Goal: Task Accomplishment & Management: Use online tool/utility

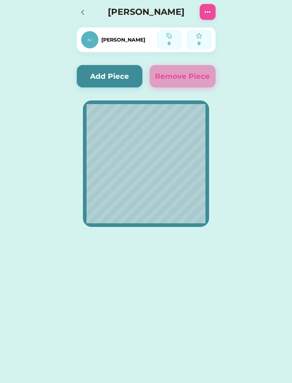
click at [110, 79] on button "Add Piece" at bounding box center [110, 76] width 66 height 22
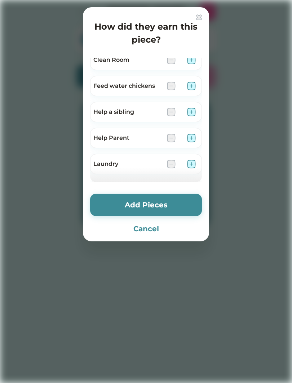
scroll to position [83, 0]
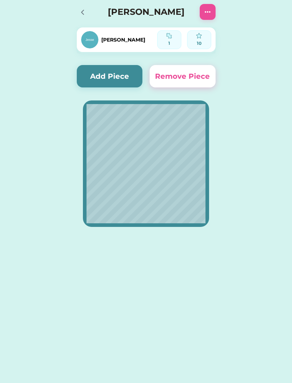
click at [95, 39] on img at bounding box center [89, 39] width 17 height 17
click at [77, 4] on div at bounding box center [85, 12] width 16 height 16
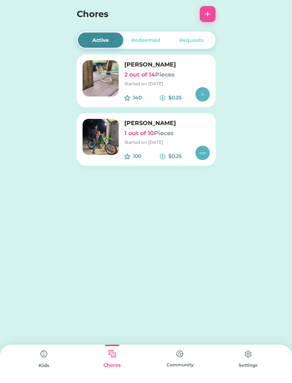
click at [212, 14] on button "+" at bounding box center [208, 14] width 16 height 16
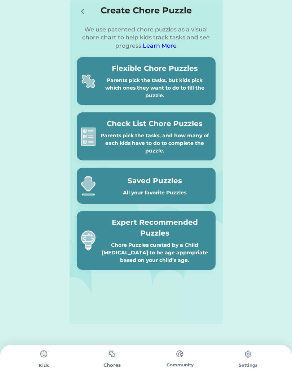
click at [182, 80] on div "Parents pick the tasks, but kids pick which ones they want to do to fill the pu…" at bounding box center [155, 88] width 113 height 23
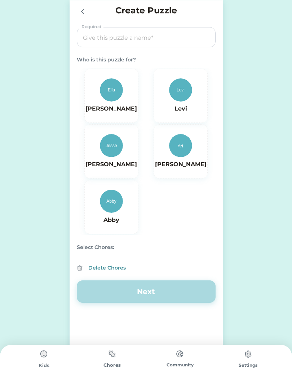
click at [168, 36] on input "input" at bounding box center [146, 37] width 134 height 20
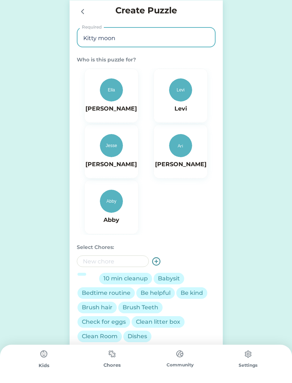
type input "Kitty moon"
click at [110, 101] on img at bounding box center [111, 89] width 23 height 23
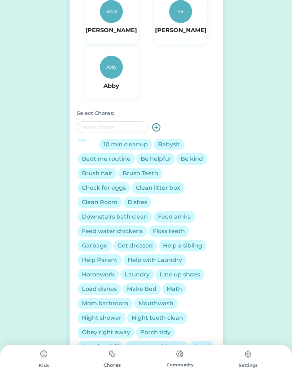
scroll to position [138, 0]
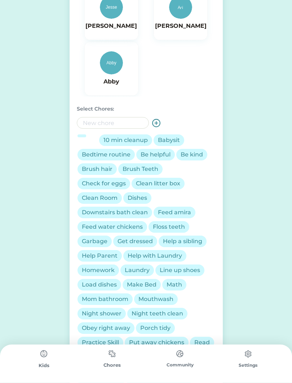
click at [132, 144] on div "10 min cleanup" at bounding box center [126, 140] width 44 height 9
click at [102, 170] on div "Brush hair" at bounding box center [97, 169] width 31 height 9
click at [144, 171] on div "Brush Teeth" at bounding box center [141, 169] width 36 height 9
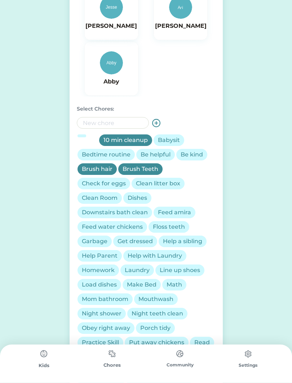
click at [144, 199] on div "Dishes" at bounding box center [137, 198] width 19 height 9
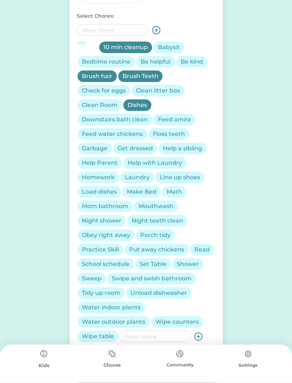
scroll to position [231, 0]
click at [185, 327] on div "Wipe counters" at bounding box center [177, 322] width 52 height 12
click at [181, 221] on div "Night teeth clean" at bounding box center [158, 220] width 52 height 9
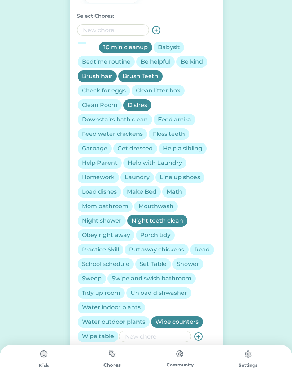
click at [110, 221] on div "Night shower" at bounding box center [102, 220] width 40 height 9
click at [107, 223] on div "Night shower" at bounding box center [102, 220] width 40 height 9
click at [189, 261] on div "Shower" at bounding box center [188, 264] width 22 height 9
click at [207, 252] on div "Read" at bounding box center [203, 249] width 16 height 9
click at [176, 194] on div "Math" at bounding box center [175, 191] width 16 height 9
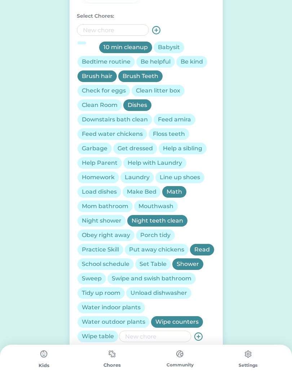
click at [149, 190] on div "Make Bed" at bounding box center [142, 191] width 30 height 9
click at [195, 150] on div "Help a sibling" at bounding box center [182, 148] width 39 height 9
click at [171, 134] on div "Floss teeth" at bounding box center [169, 134] width 32 height 9
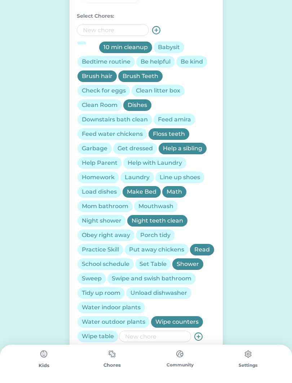
click at [138, 150] on div "Get dressed" at bounding box center [135, 148] width 35 height 9
click at [111, 107] on div "Clean Room" at bounding box center [100, 105] width 36 height 9
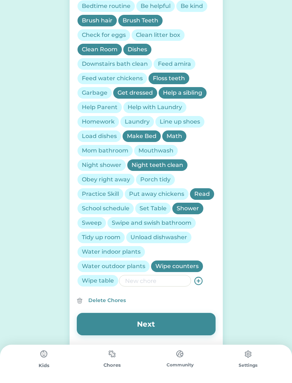
scroll to position [289, 0]
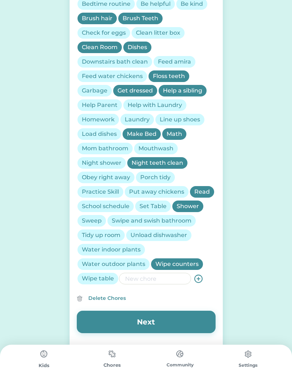
click at [136, 264] on div "Water outdoor plants" at bounding box center [114, 264] width 64 height 9
click at [107, 42] on div "Clean Room" at bounding box center [100, 48] width 44 height 12
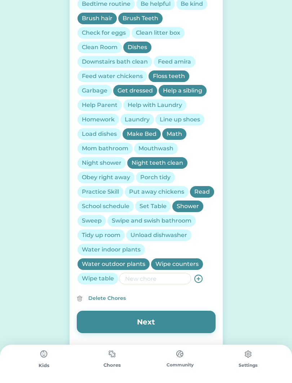
click at [110, 232] on div "Tidy up room" at bounding box center [101, 235] width 39 height 9
click at [179, 238] on div "Unload dishwasher" at bounding box center [159, 235] width 57 height 9
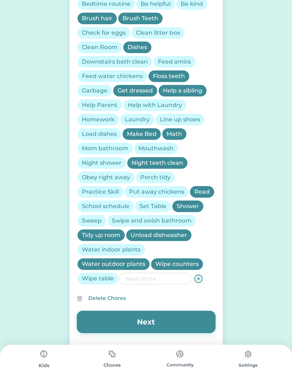
click at [165, 325] on button "Next" at bounding box center [146, 321] width 139 height 22
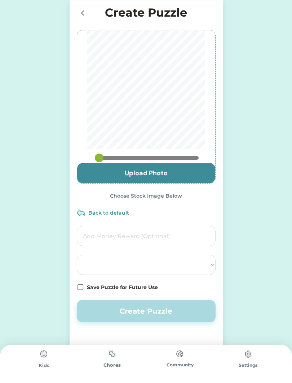
select select ""PLACEHOLDER_1427118222253""
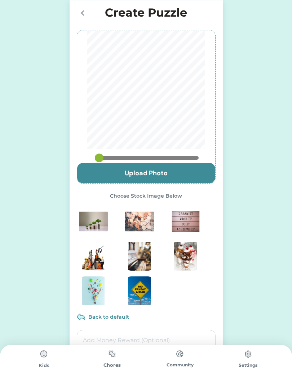
click at [142, 260] on img at bounding box center [139, 256] width 29 height 29
type input "0.3056"
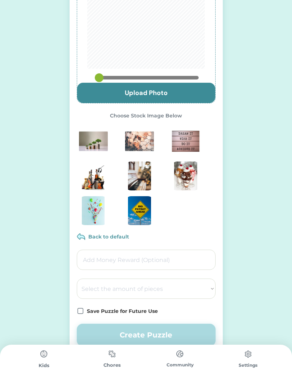
scroll to position [97, 0]
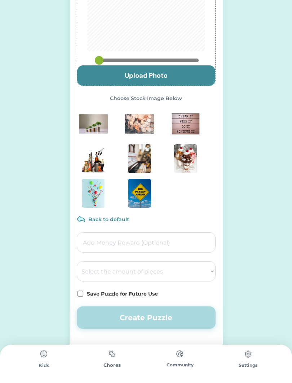
click at [177, 244] on input "input" at bounding box center [146, 242] width 139 height 20
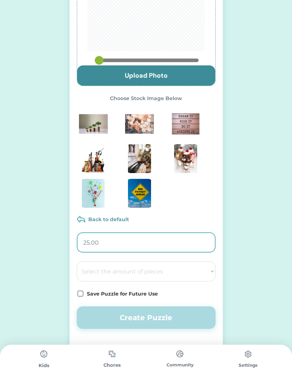
type input "2.00"
type input "0.25"
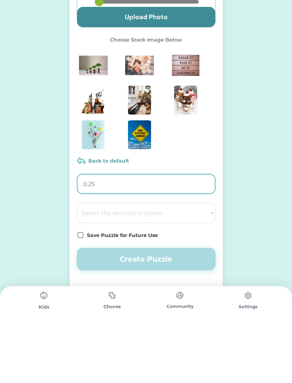
click at [186, 261] on select "Select the amount of pieces 4 6 8 9 10 12 14 15 16 18 20 21 24 25 28 30 32 35 3…" at bounding box center [146, 271] width 139 height 20
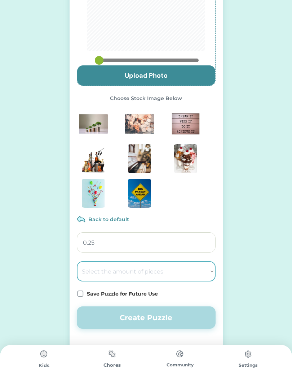
select select ""1348695171700984260__LOOKUP__1686212359594x388722274823326100""
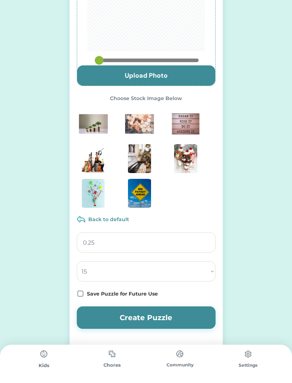
click at [155, 318] on button "Create Puzzle" at bounding box center [146, 317] width 139 height 22
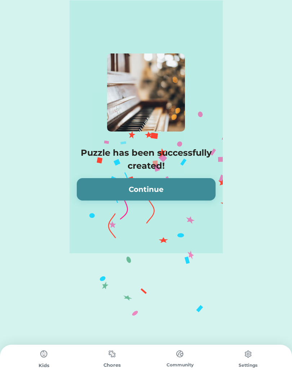
click at [143, 195] on button "Continue" at bounding box center [146, 189] width 139 height 22
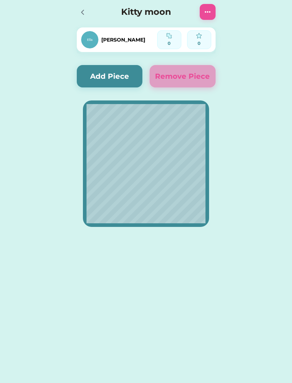
click at [104, 71] on button "Add Piece" at bounding box center [110, 76] width 66 height 22
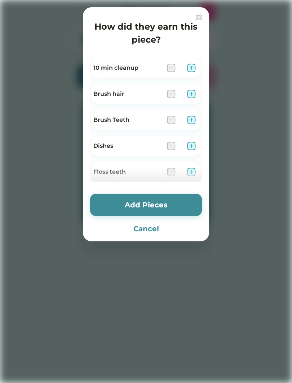
click at [196, 95] on img at bounding box center [191, 94] width 9 height 9
click at [193, 122] on img at bounding box center [191, 120] width 9 height 9
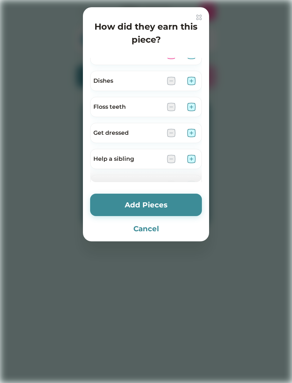
scroll to position [65, 0]
click at [200, 109] on div "Floss teeth" at bounding box center [146, 106] width 112 height 20
click at [191, 110] on img at bounding box center [191, 106] width 9 height 9
click at [194, 136] on img at bounding box center [191, 132] width 9 height 9
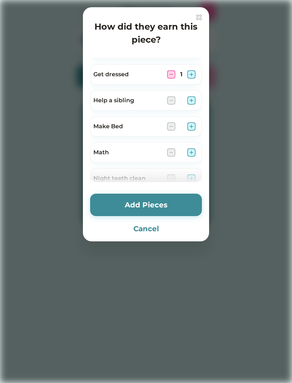
scroll to position [129, 0]
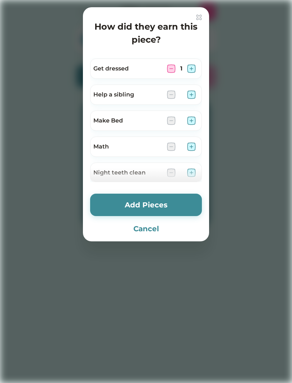
click at [200, 121] on div "Make Bed" at bounding box center [146, 120] width 112 height 20
click at [195, 129] on div "Make Bed" at bounding box center [146, 120] width 112 height 20
click at [193, 124] on img at bounding box center [191, 120] width 9 height 9
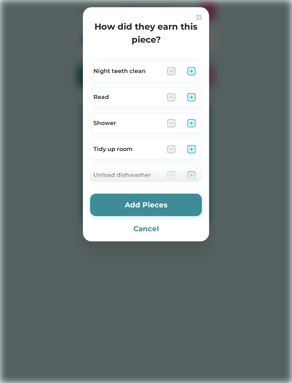
scroll to position [234, 0]
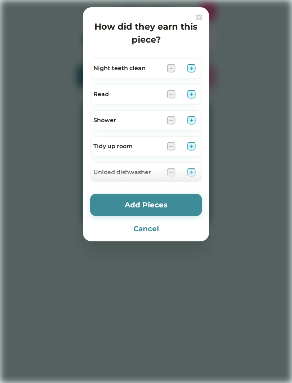
click at [196, 121] on img at bounding box center [191, 120] width 9 height 9
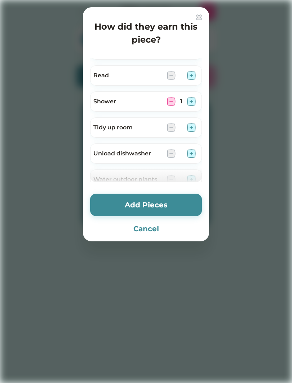
scroll to position [259, 0]
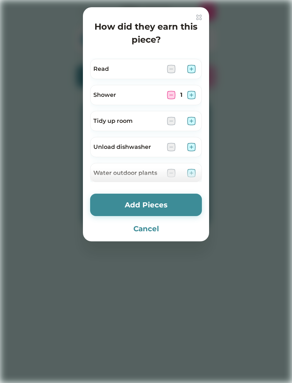
click at [196, 122] on img at bounding box center [191, 121] width 9 height 9
click at [196, 146] on img at bounding box center [191, 147] width 9 height 9
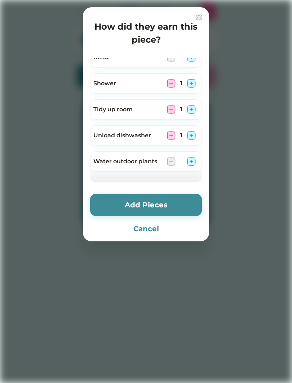
click at [178, 194] on button "Add Pieces" at bounding box center [146, 205] width 112 height 22
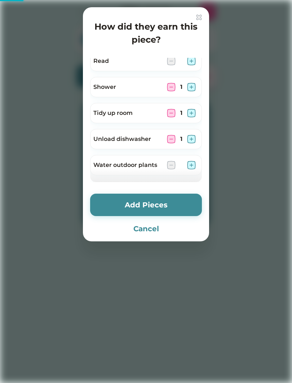
scroll to position [266, 0]
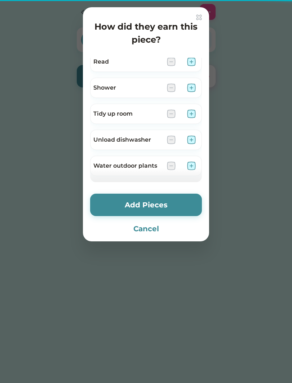
click at [176, 207] on button "Add Pieces" at bounding box center [146, 205] width 112 height 22
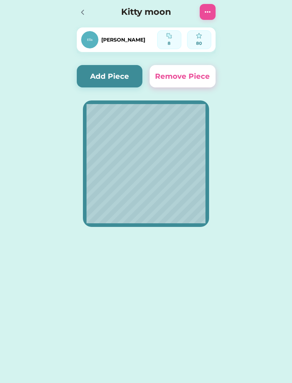
click at [81, 13] on icon at bounding box center [82, 12] width 9 height 9
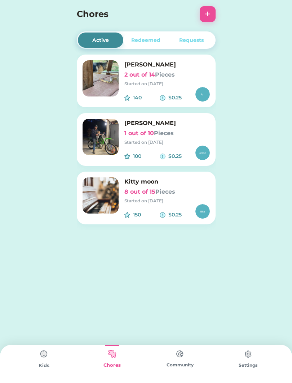
click at [164, 179] on h6 "Kitty moon" at bounding box center [168, 181] width 86 height 9
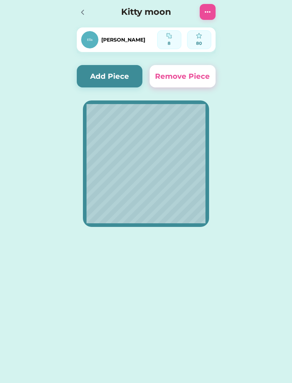
click at [106, 73] on button "Add Piece" at bounding box center [110, 76] width 66 height 22
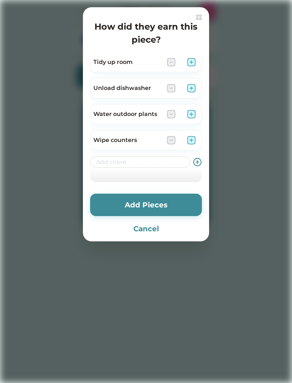
scroll to position [318, 0]
click at [127, 163] on input "input" at bounding box center [140, 162] width 100 height 12
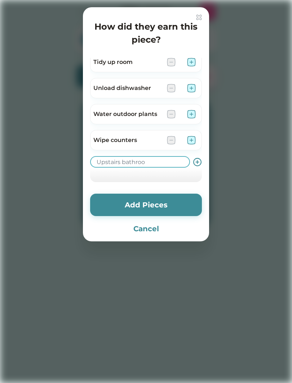
type input "Upstairs bathroom"
click at [198, 162] on use at bounding box center [198, 162] width 8 height 8
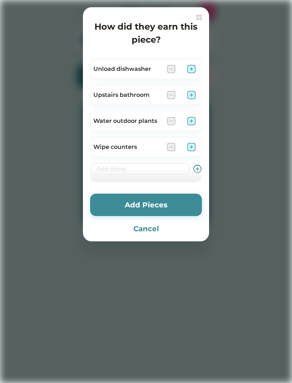
scroll to position [344, 0]
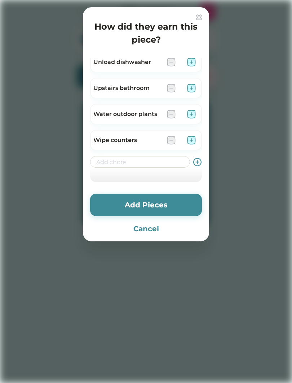
click at [194, 88] on img at bounding box center [191, 88] width 9 height 9
click at [163, 203] on button "Add Pieces" at bounding box center [146, 205] width 112 height 22
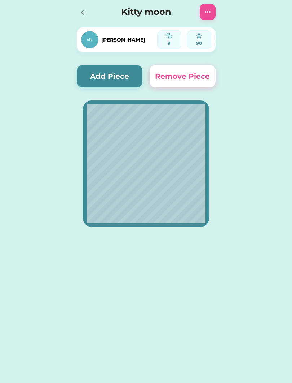
click at [84, 18] on div at bounding box center [85, 12] width 16 height 16
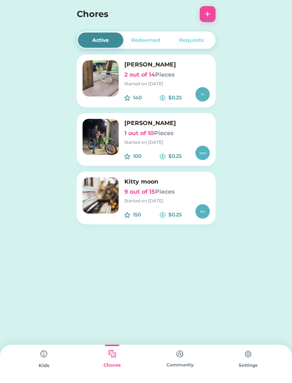
click at [212, 16] on button "+" at bounding box center [208, 14] width 16 height 16
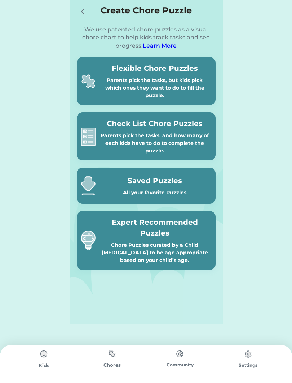
click at [190, 79] on div "Parents pick the tasks, but kids pick which ones they want to do to fill the pu…" at bounding box center [155, 88] width 113 height 23
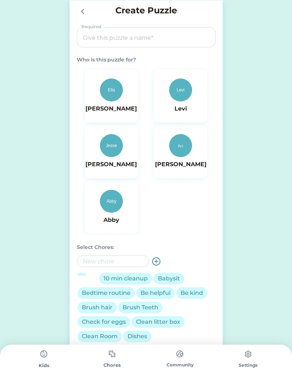
click at [182, 38] on input "input" at bounding box center [146, 37] width 134 height 20
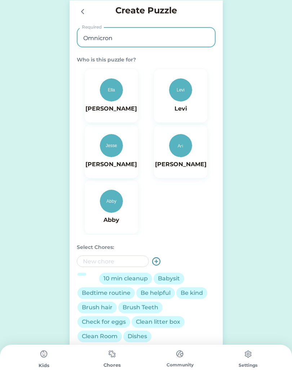
type input "Omnicron"
click at [181, 95] on img at bounding box center [180, 89] width 23 height 23
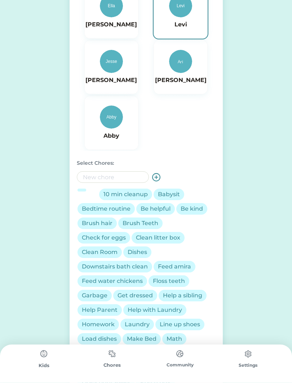
scroll to position [84, 0]
click at [194, 209] on div "Be kind" at bounding box center [192, 208] width 22 height 9
click at [165, 208] on div "Be helpful" at bounding box center [156, 208] width 30 height 9
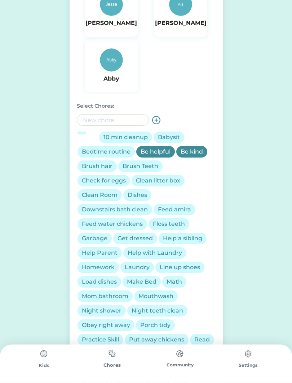
scroll to position [142, 0]
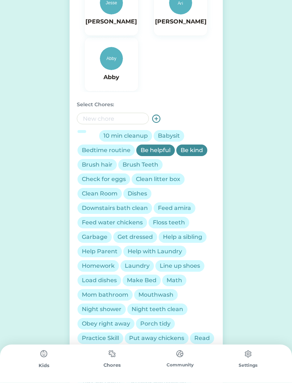
click at [148, 166] on div "Brush Teeth" at bounding box center [141, 165] width 36 height 9
click at [100, 167] on div "Brush hair" at bounding box center [97, 165] width 31 height 9
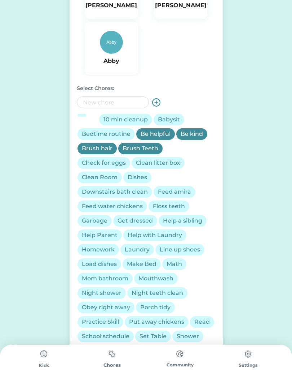
scroll to position [180, 0]
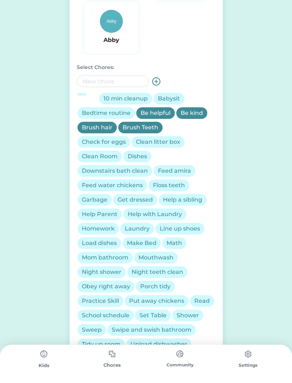
click at [103, 155] on div "Clean Room" at bounding box center [100, 156] width 36 height 9
click at [129, 172] on div "Downstairs bath clean" at bounding box center [115, 170] width 66 height 9
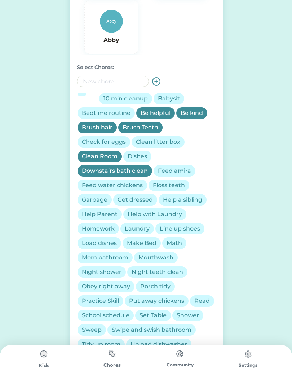
click at [97, 174] on div "Downstairs bath clean" at bounding box center [115, 170] width 66 height 9
click at [174, 332] on div "Swipe and swish bathroom" at bounding box center [152, 329] width 80 height 9
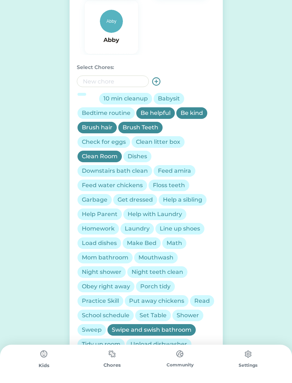
click at [192, 318] on div "Shower" at bounding box center [188, 315] width 22 height 9
click at [208, 300] on div "Read" at bounding box center [203, 300] width 16 height 9
click at [172, 305] on div "Put away chickens" at bounding box center [157, 301] width 64 height 12
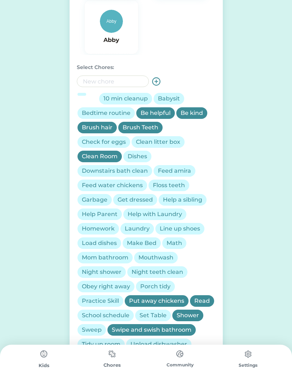
click at [123, 290] on div "Obey right away" at bounding box center [106, 286] width 48 height 9
click at [110, 273] on div "Night shower" at bounding box center [102, 272] width 40 height 9
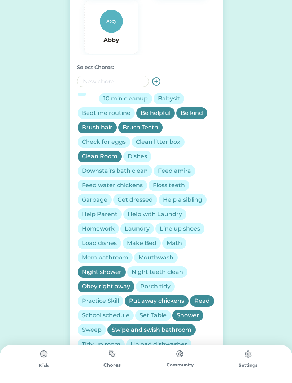
click at [154, 275] on div "Night teeth clean" at bounding box center [158, 272] width 52 height 9
click at [158, 258] on div "Mouthwash" at bounding box center [156, 257] width 35 height 9
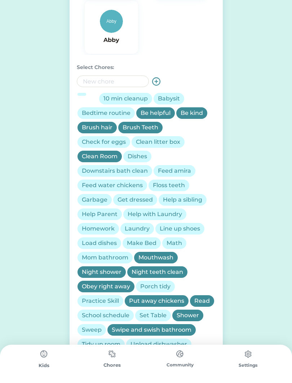
click at [145, 244] on div "Make Bed" at bounding box center [142, 243] width 30 height 9
click at [142, 229] on div "Laundry" at bounding box center [137, 228] width 25 height 9
click at [137, 232] on div "Laundry" at bounding box center [137, 228] width 25 height 9
click at [149, 215] on div "Help with Laundry" at bounding box center [155, 214] width 55 height 9
click at [109, 215] on div "Help Parent" at bounding box center [100, 214] width 36 height 9
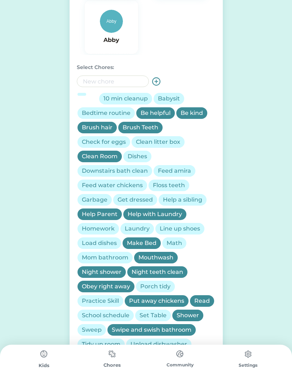
click at [96, 203] on div "Garbage" at bounding box center [95, 199] width 26 height 9
click at [137, 203] on div "Get dressed" at bounding box center [135, 199] width 35 height 9
click at [192, 201] on div "Help a sibling" at bounding box center [182, 199] width 39 height 9
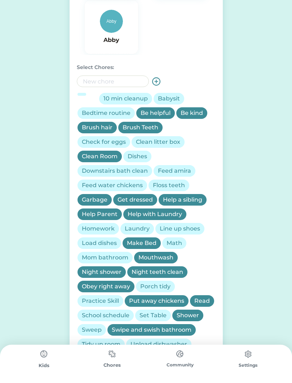
click at [171, 187] on div "Floss teeth" at bounding box center [169, 185] width 32 height 9
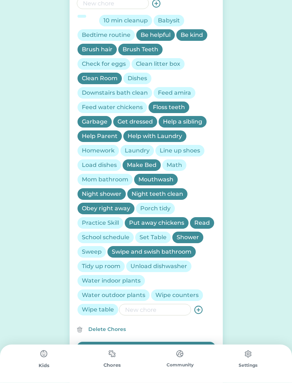
scroll to position [258, 0]
click at [148, 250] on div "Swipe and swish bathroom" at bounding box center [152, 251] width 80 height 9
click at [126, 92] on div "Downstairs bath clean" at bounding box center [115, 92] width 66 height 9
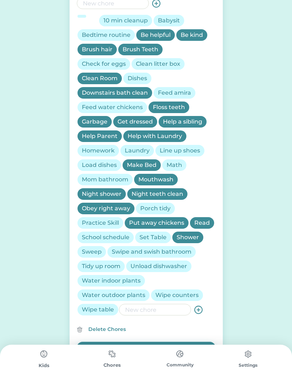
click at [95, 254] on div "Sweep" at bounding box center [92, 251] width 20 height 9
click at [108, 266] on div "Tidy up room" at bounding box center [101, 266] width 39 height 9
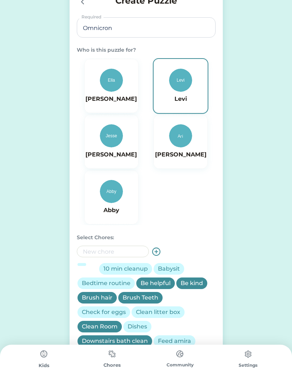
scroll to position [11, 0]
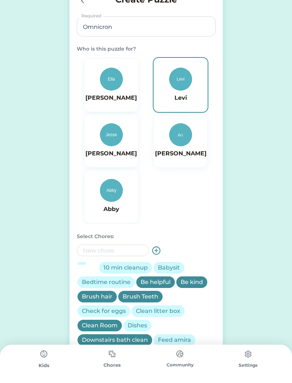
click at [183, 90] on img at bounding box center [180, 79] width 23 height 23
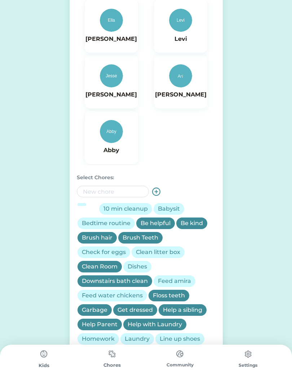
scroll to position [0, 0]
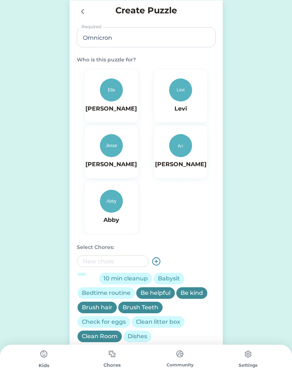
click at [177, 95] on img at bounding box center [180, 89] width 23 height 23
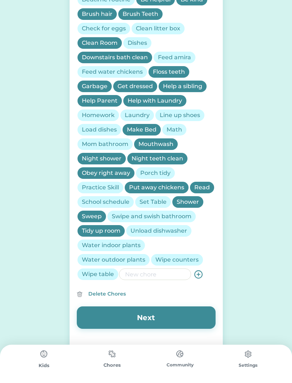
click at [171, 316] on button "Next" at bounding box center [146, 317] width 139 height 22
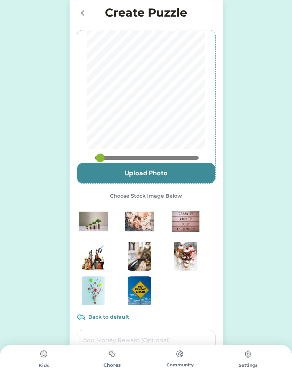
click at [145, 221] on img at bounding box center [139, 221] width 29 height 29
type input "0.2309"
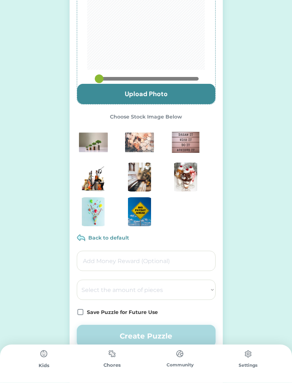
scroll to position [93, 0]
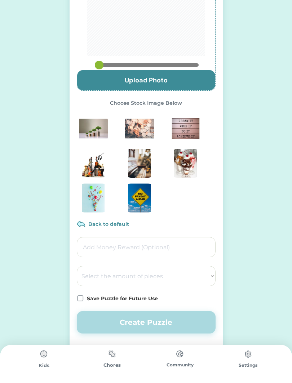
click at [184, 253] on input "input" at bounding box center [146, 247] width 139 height 20
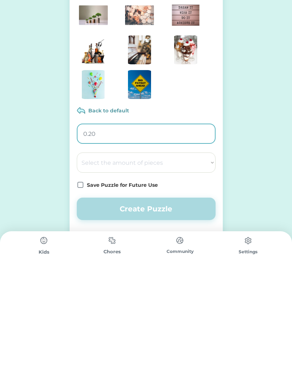
type input "0.25"
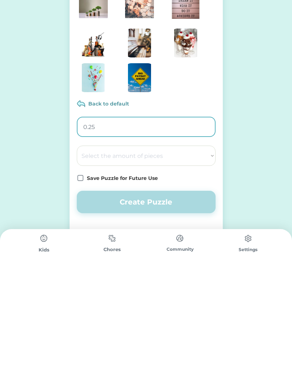
click at [83, 290] on icon at bounding box center [80, 293] width 7 height 7
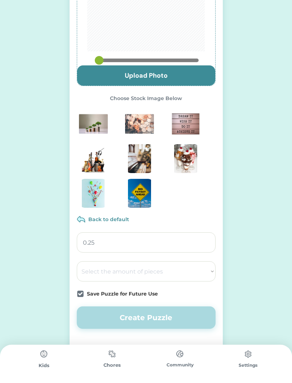
click at [205, 271] on select "Select the amount of pieces 4 6 8 9 10 12 14 15 16 18 20 21 24 25 28 30 32 35 3…" at bounding box center [146, 271] width 139 height 20
select select ""1348695171700984260__LOOKUP__1686212359595x665503683657795500""
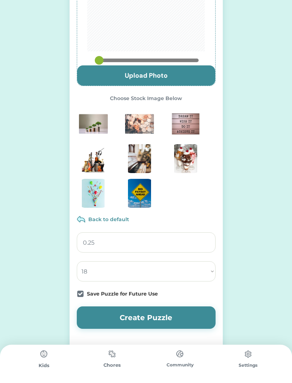
click at [166, 324] on button "Create Puzzle" at bounding box center [146, 317] width 139 height 22
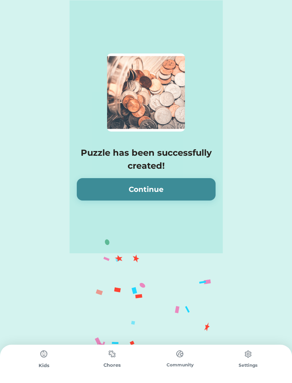
click at [188, 190] on button "Continue" at bounding box center [146, 189] width 139 height 22
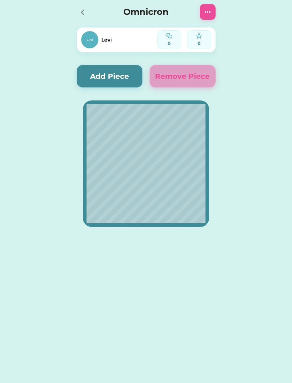
click at [112, 77] on button "Add Piece" at bounding box center [110, 76] width 66 height 22
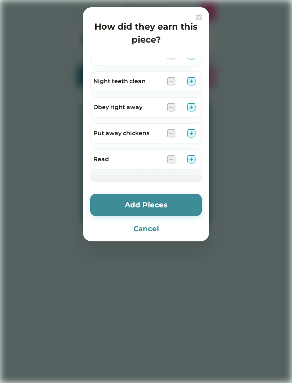
scroll to position [368, 0]
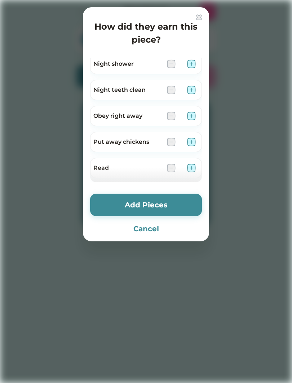
click at [196, 112] on img at bounding box center [191, 116] width 9 height 9
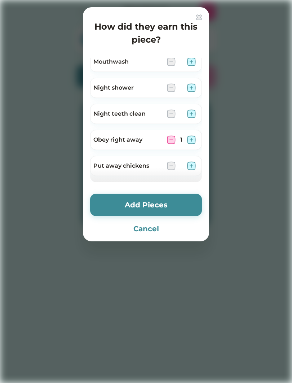
scroll to position [343, 0]
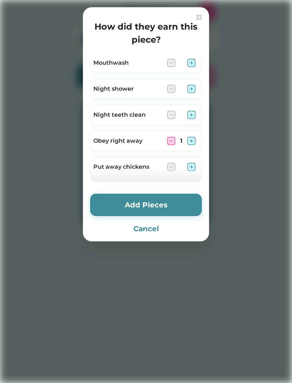
click at [193, 112] on img at bounding box center [191, 114] width 9 height 9
click at [170, 111] on img at bounding box center [171, 114] width 9 height 9
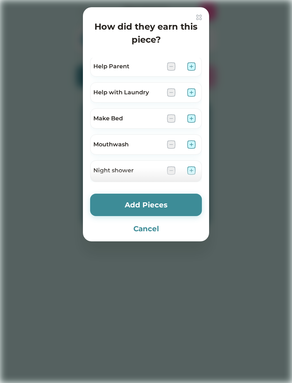
scroll to position [263, 0]
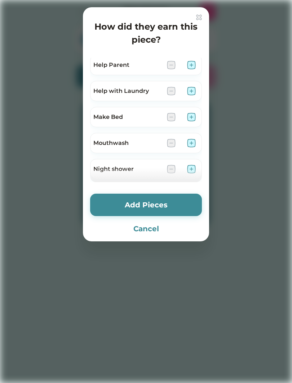
click at [195, 114] on img at bounding box center [191, 117] width 9 height 9
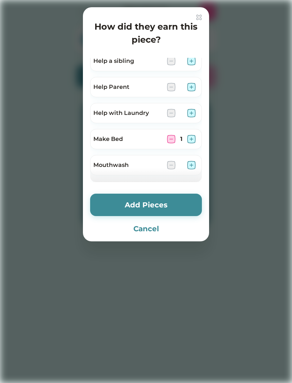
scroll to position [232, 0]
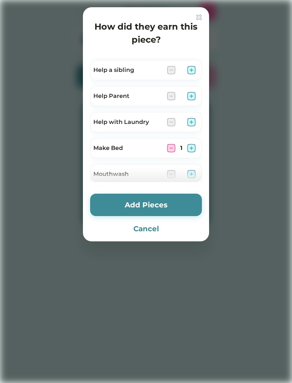
click at [193, 125] on img at bounding box center [191, 122] width 9 height 9
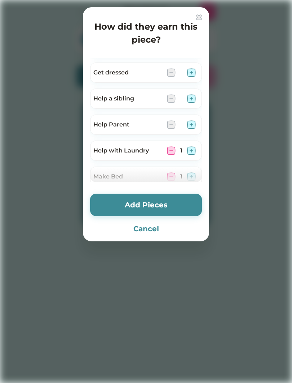
scroll to position [203, 0]
click at [195, 123] on img at bounding box center [191, 125] width 9 height 9
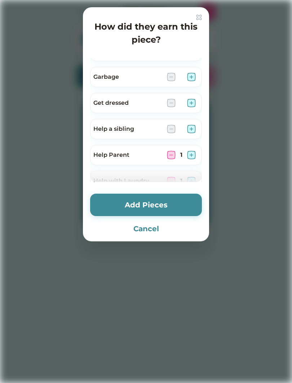
scroll to position [170, 0]
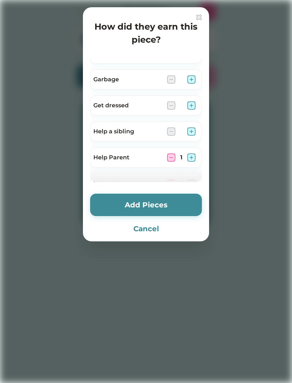
click at [194, 133] on img at bounding box center [191, 131] width 9 height 9
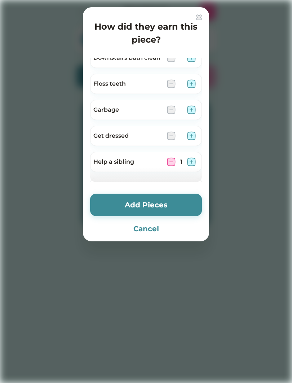
scroll to position [137, 0]
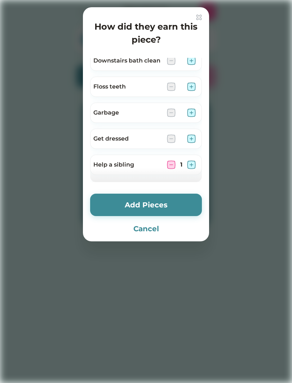
click at [194, 138] on img at bounding box center [191, 138] width 9 height 9
click at [194, 112] on img at bounding box center [191, 112] width 9 height 9
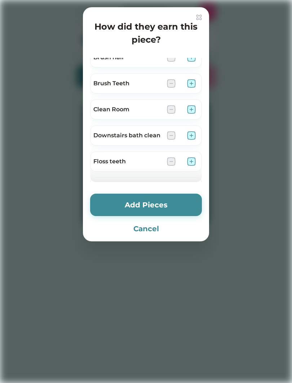
scroll to position [61, 0]
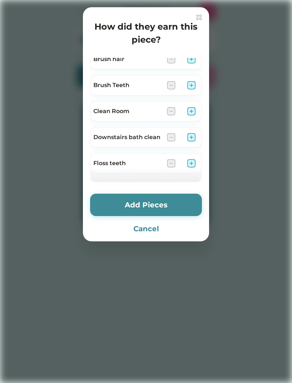
click at [195, 109] on img at bounding box center [191, 111] width 9 height 9
click at [196, 107] on div "Brush Teeth" at bounding box center [146, 111] width 112 height 20
click at [193, 111] on img at bounding box center [191, 110] width 9 height 9
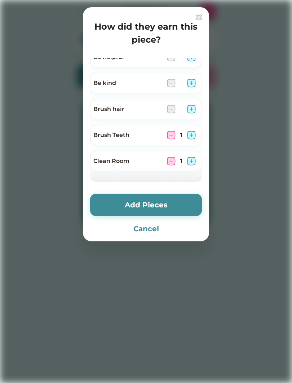
scroll to position [10, 0]
click at [193, 109] on img at bounding box center [191, 109] width 9 height 9
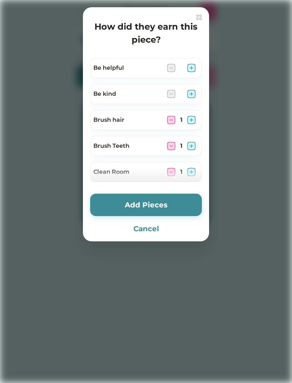
scroll to position [0, 0]
click at [195, 70] on img at bounding box center [191, 68] width 9 height 9
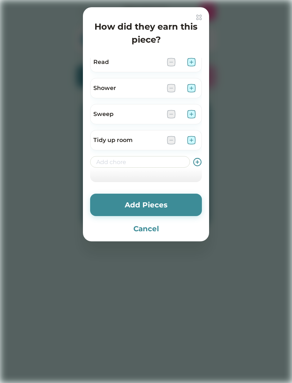
scroll to position [474, 0]
click at [191, 143] on img at bounding box center [191, 140] width 9 height 9
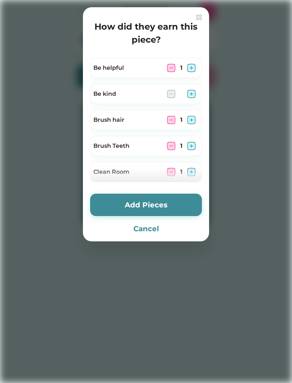
scroll to position [0, 0]
click at [172, 66] on img at bounding box center [171, 68] width 9 height 9
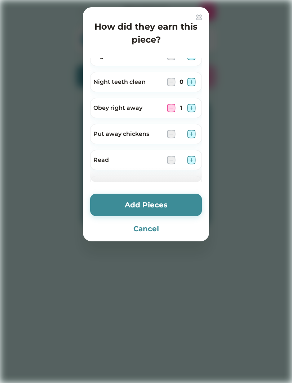
scroll to position [376, 0]
click at [192, 107] on img at bounding box center [191, 107] width 9 height 9
click at [173, 205] on button "Add Pieces" at bounding box center [146, 205] width 112 height 22
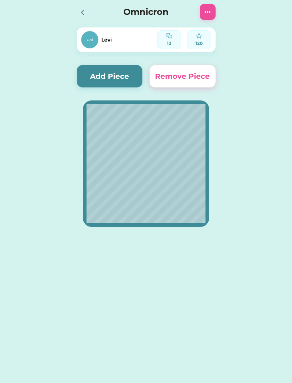
click at [78, 8] on div at bounding box center [82, 11] width 11 height 11
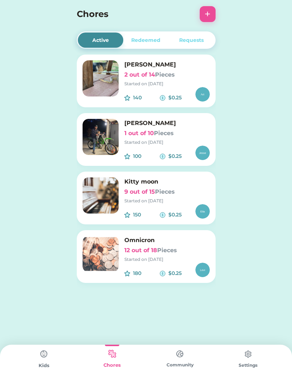
click at [100, 71] on img at bounding box center [101, 78] width 36 height 36
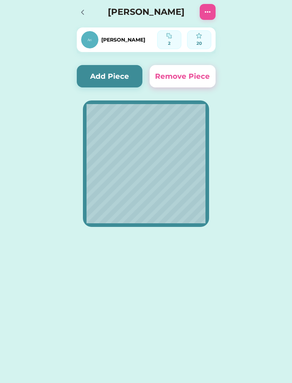
click at [107, 72] on button "Add Piece" at bounding box center [110, 76] width 66 height 22
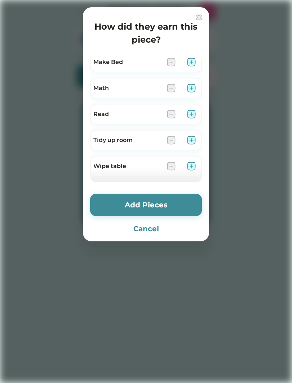
click at [192, 56] on div "How did they earn this piece? Be helpful Brush hair Brush Teeth Clean Room Feed…" at bounding box center [146, 124] width 126 height 234
click at [195, 58] on img at bounding box center [191, 62] width 9 height 9
click at [194, 110] on img at bounding box center [191, 114] width 9 height 9
click at [190, 137] on img at bounding box center [191, 140] width 9 height 9
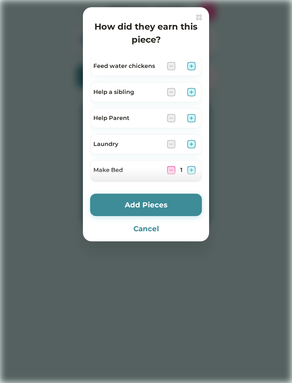
scroll to position [105, 0]
click at [195, 119] on img at bounding box center [191, 118] width 9 height 9
click at [193, 115] on img at bounding box center [191, 118] width 9 height 9
click at [195, 86] on div "Help a sibling" at bounding box center [146, 92] width 112 height 20
click at [194, 91] on img at bounding box center [191, 92] width 9 height 9
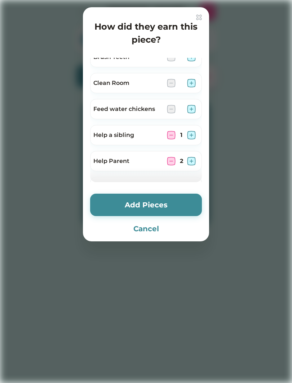
scroll to position [64, 0]
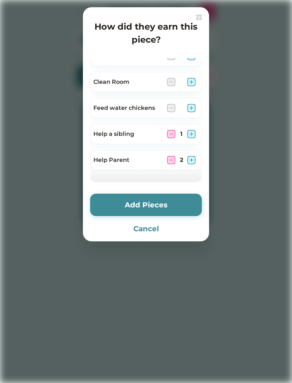
click at [191, 104] on img at bounding box center [191, 108] width 9 height 9
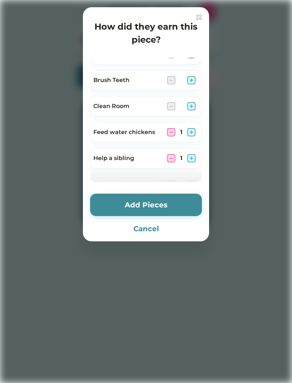
scroll to position [38, 0]
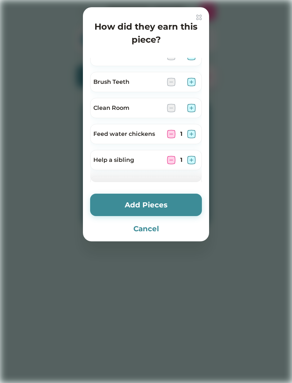
click at [194, 102] on div "Clean Room" at bounding box center [146, 108] width 112 height 20
click at [193, 106] on img at bounding box center [191, 108] width 9 height 9
click at [196, 82] on img at bounding box center [191, 82] width 9 height 9
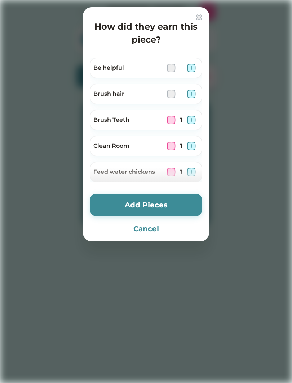
scroll to position [0, 0]
click at [192, 90] on img at bounding box center [191, 94] width 9 height 9
click at [196, 63] on div "Be helpful" at bounding box center [146, 68] width 112 height 20
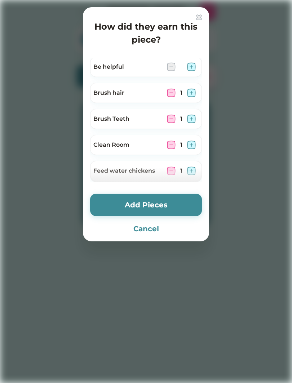
click at [193, 69] on img at bounding box center [191, 66] width 9 height 9
click at [128, 210] on button "Add Pieces" at bounding box center [146, 205] width 112 height 22
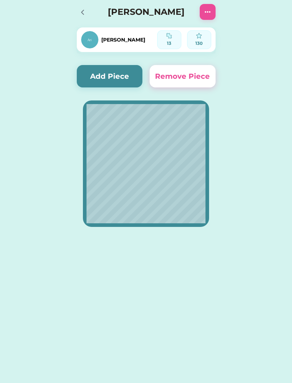
click at [127, 81] on button "Add Piece" at bounding box center [110, 76] width 66 height 22
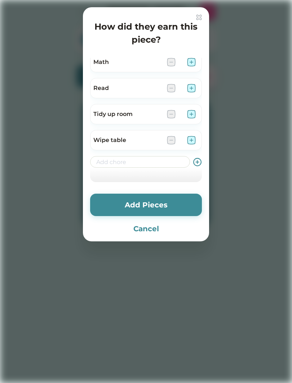
scroll to position [240, 0]
click at [158, 230] on button "Cancel" at bounding box center [146, 228] width 112 height 11
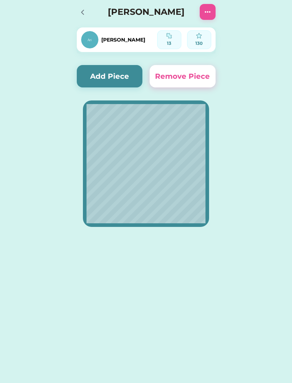
click at [85, 14] on icon at bounding box center [82, 12] width 9 height 9
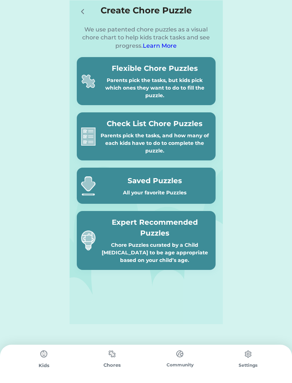
click at [108, 79] on div "Parents pick the tasks, but kids pick which ones they want to do to fill the pu…" at bounding box center [155, 88] width 113 height 23
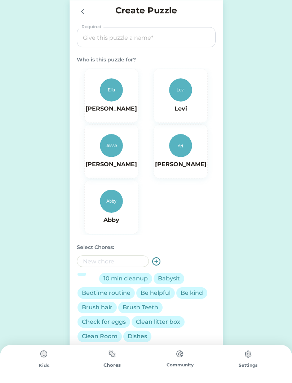
click at [188, 40] on input "input" at bounding box center [146, 37] width 134 height 20
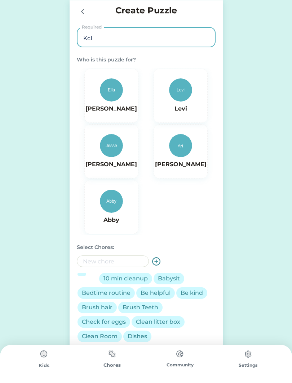
type input "KcL"
click at [249, 121] on div "Create Chore Puzzle We use patented chore puzzles as a visual chore chart to he…" at bounding box center [146, 338] width 292 height 676
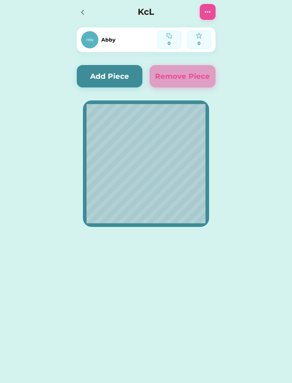
click at [119, 77] on button "Add Piece" at bounding box center [110, 76] width 66 height 22
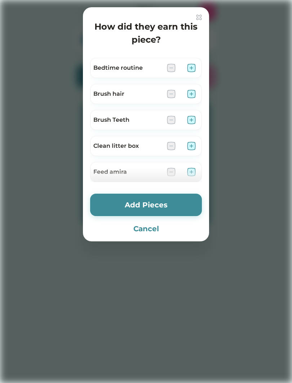
click at [195, 91] on img at bounding box center [191, 94] width 9 height 9
click at [194, 116] on img at bounding box center [191, 120] width 9 height 9
click at [195, 142] on img at bounding box center [191, 146] width 9 height 9
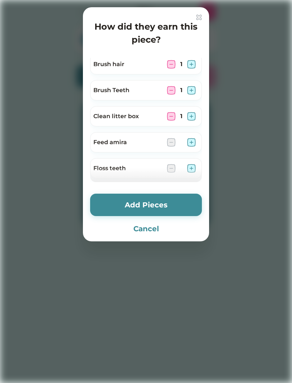
scroll to position [42, 0]
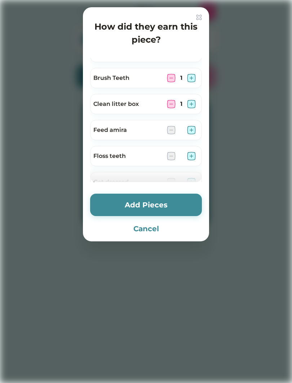
click at [193, 128] on img at bounding box center [191, 130] width 9 height 9
click at [193, 155] on img at bounding box center [191, 156] width 9 height 9
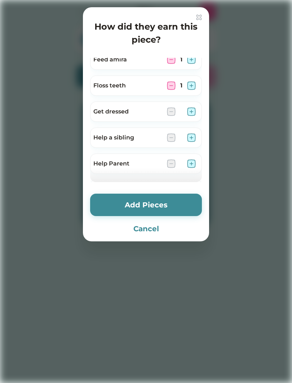
scroll to position [116, 0]
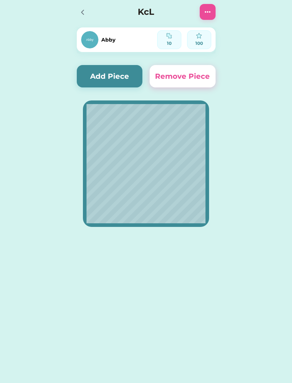
click at [77, 10] on div at bounding box center [82, 11] width 11 height 11
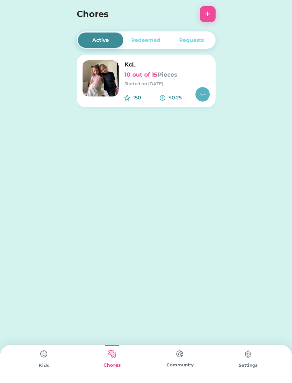
click at [47, 355] on img at bounding box center [44, 354] width 14 height 14
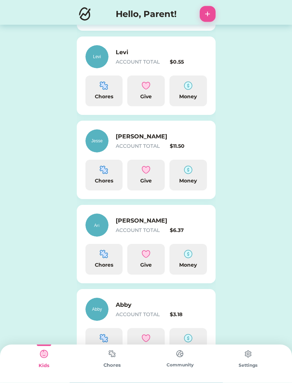
scroll to position [138, 0]
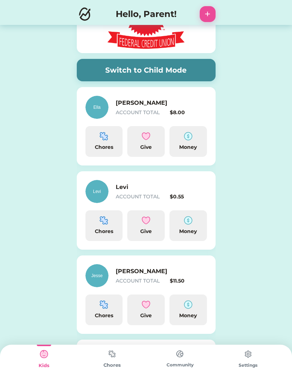
scroll to position [42, 0]
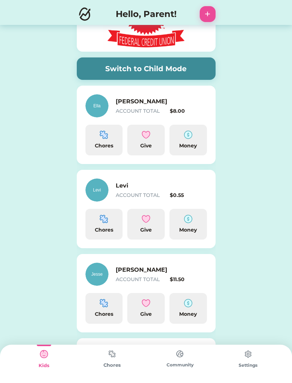
click at [96, 144] on div "Chores" at bounding box center [104, 146] width 32 height 8
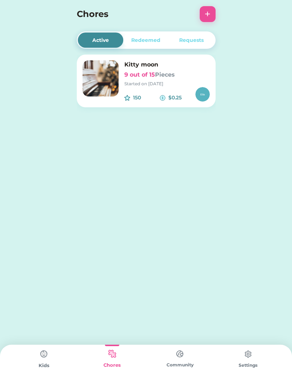
click at [129, 76] on h6 "9 out of 15 Pieces" at bounding box center [168, 74] width 86 height 9
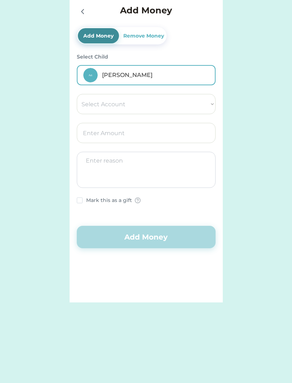
click at [82, 6] on div at bounding box center [82, 11] width 11 height 11
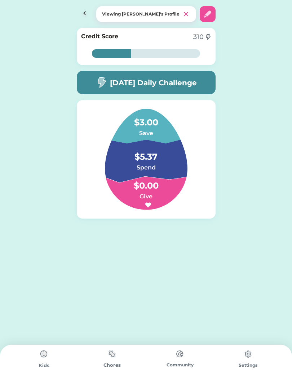
click at [84, 11] on img at bounding box center [85, 14] width 16 height 16
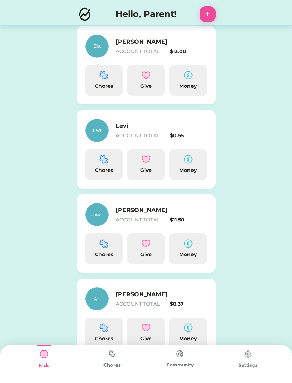
scroll to position [94, 0]
